Goal: Task Accomplishment & Management: Use online tool/utility

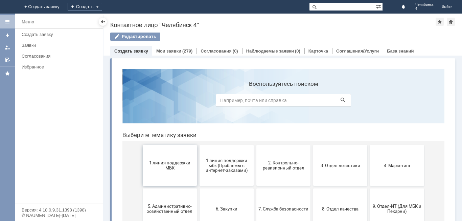
click at [166, 171] on button "1 линия поддержки МБК" at bounding box center [170, 165] width 54 height 41
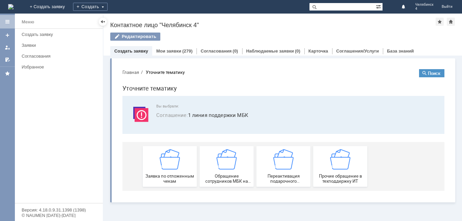
click at [166, 171] on div "Заявка по отложенным чекам" at bounding box center [170, 166] width 50 height 35
click at [166, 171] on div "Витрина услуг" at bounding box center [283, 138] width 359 height 165
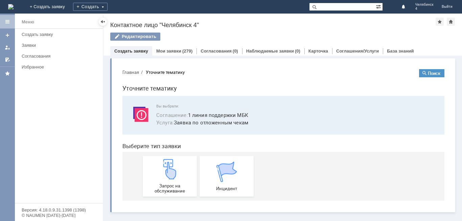
click at [123, 154] on section "Запрос на обслуживание Инцидент" at bounding box center [284, 176] width 322 height 49
click at [173, 173] on img at bounding box center [170, 169] width 20 height 20
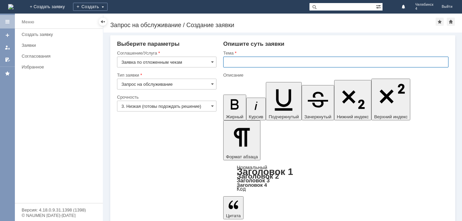
click at [263, 63] on input "text" at bounding box center [335, 62] width 225 height 11
type input "отложенные чеки"
